Goal: Find specific page/section: Find specific page/section

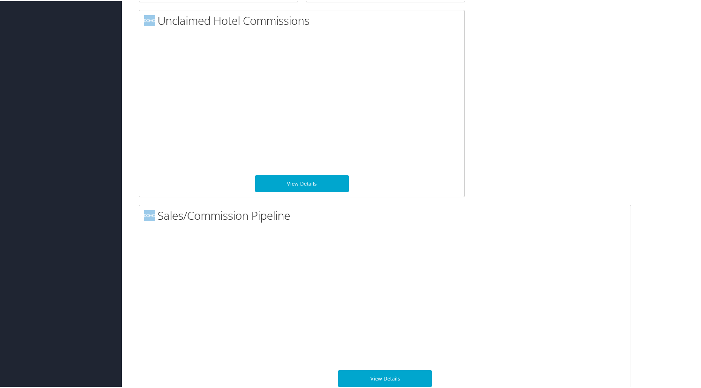
scroll to position [691, 0]
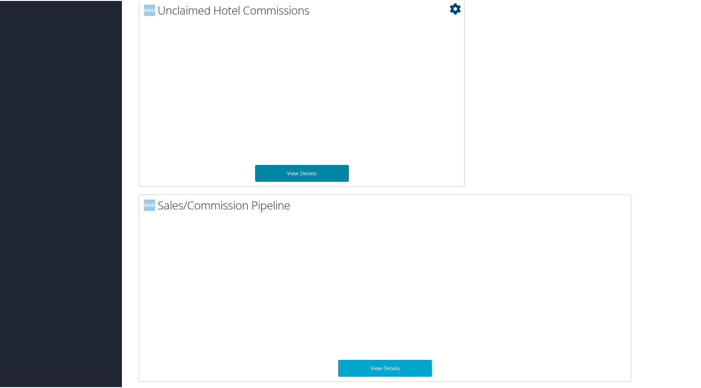
click at [298, 172] on link "View Details" at bounding box center [302, 172] width 94 height 17
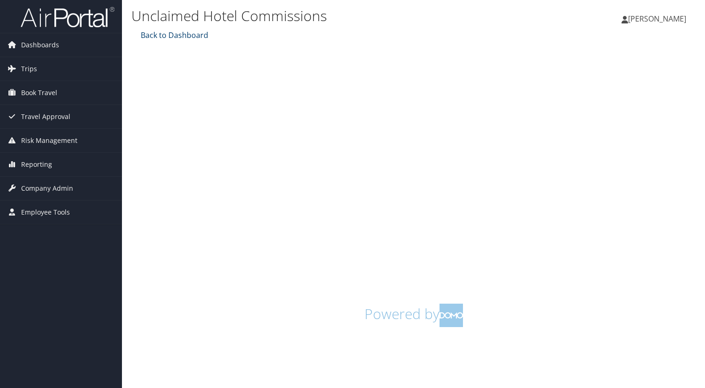
click at [185, 37] on link "Back to Dashboard" at bounding box center [173, 35] width 70 height 10
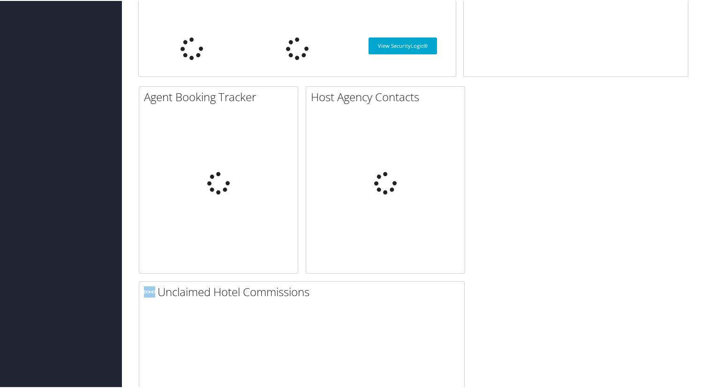
type input "[PERSON_NAME] house account"
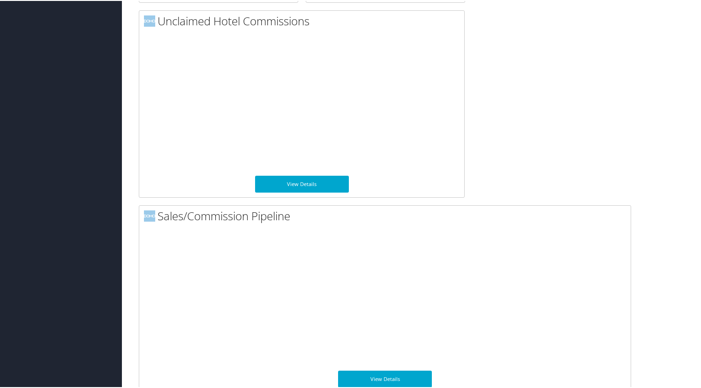
scroll to position [691, 0]
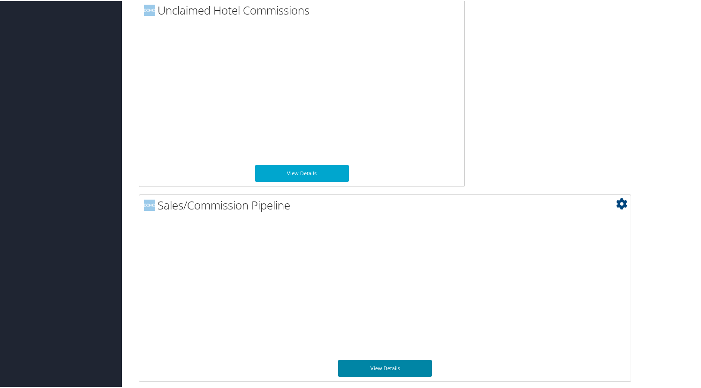
click at [400, 368] on link "View Details" at bounding box center [385, 367] width 94 height 17
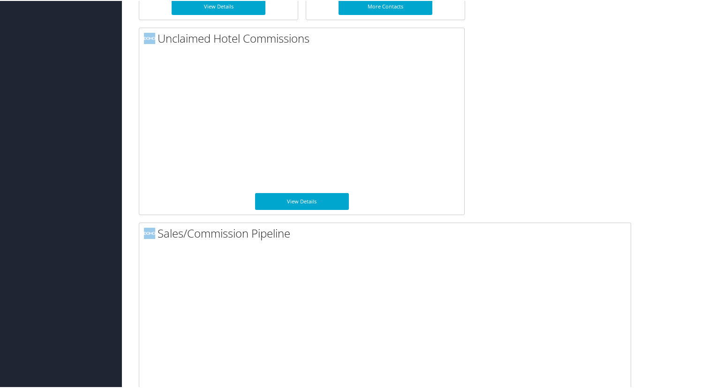
scroll to position [691, 0]
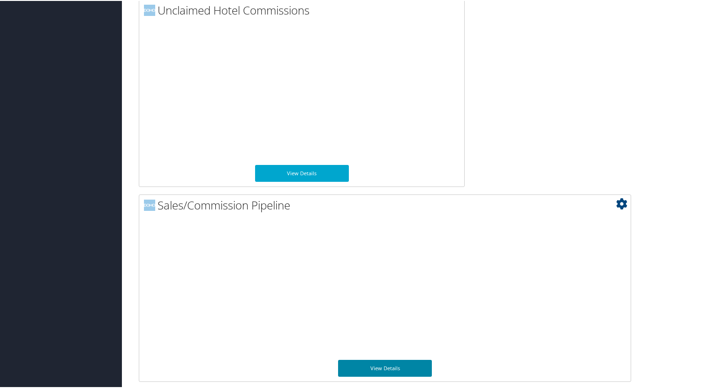
click at [388, 368] on link "View Details" at bounding box center [385, 367] width 94 height 17
